Goal: Check status: Check status

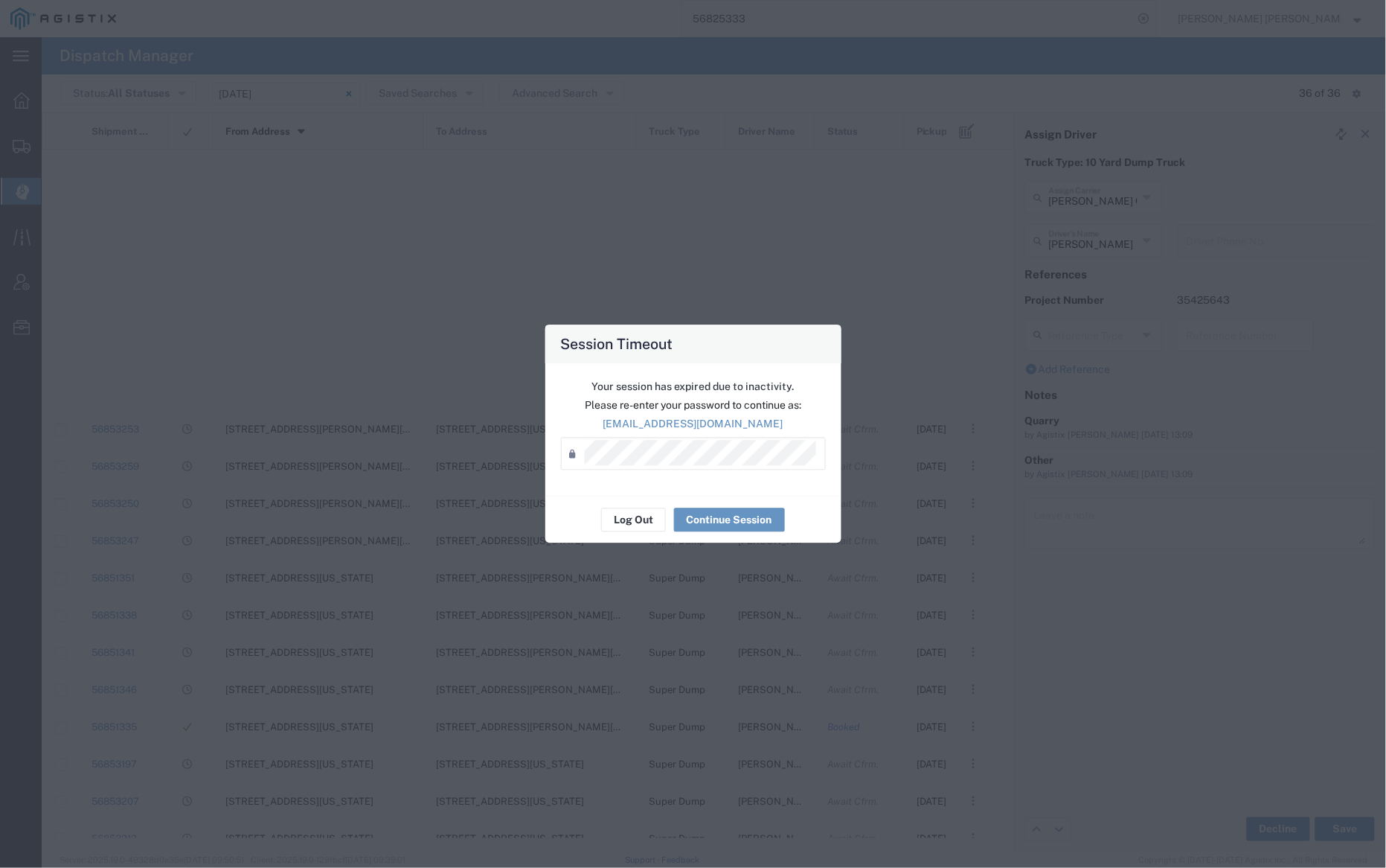
scroll to position [651, 0]
click at [614, 519] on button "Log Out" at bounding box center [634, 520] width 65 height 24
